Goal: Transaction & Acquisition: Purchase product/service

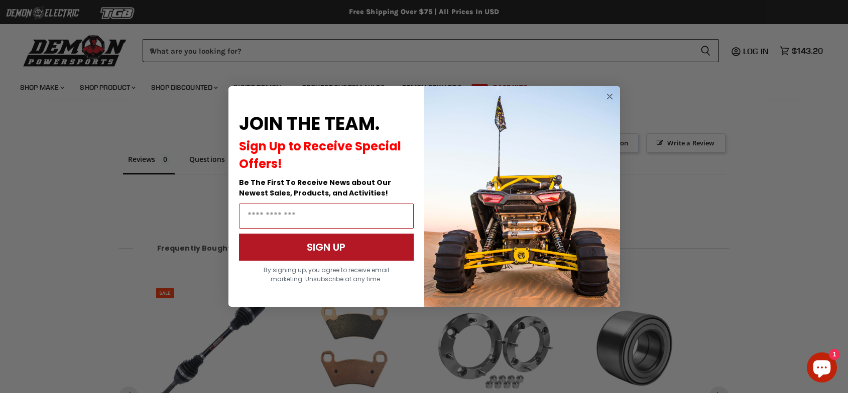
scroll to position [772, 0]
